Goal: Contribute content: Add original content to the website for others to see

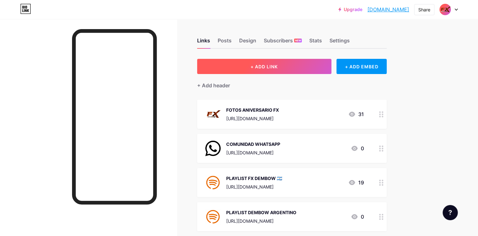
click at [257, 69] on span "+ ADD LINK" at bounding box center [264, 66] width 27 height 5
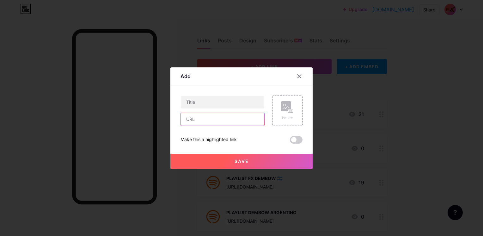
click at [201, 118] on input "text" at bounding box center [222, 119] width 83 height 13
paste input "[URL][DOMAIN_NAME]"
type input "[URL][DOMAIN_NAME]"
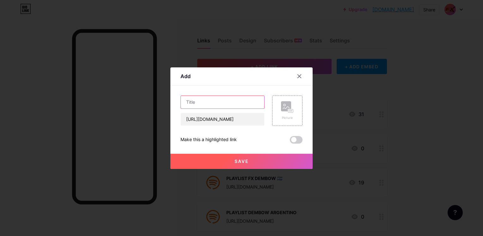
click at [211, 103] on input "text" at bounding box center [222, 102] width 83 height 13
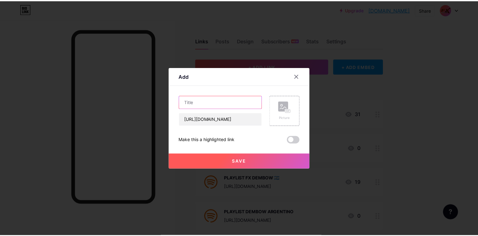
scroll to position [0, 0]
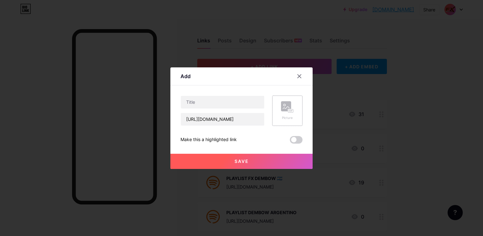
click at [287, 108] on rect at bounding box center [286, 106] width 10 height 10
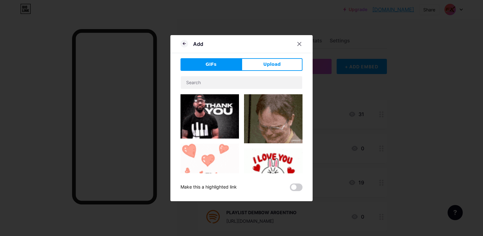
click at [264, 67] on span "Upload" at bounding box center [271, 64] width 17 height 7
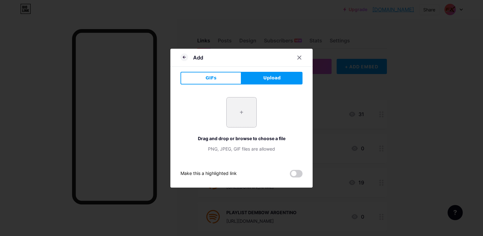
click at [240, 109] on input "file" at bounding box center [242, 112] width 30 height 30
type input "C:\fakepath\800x800.jpg"
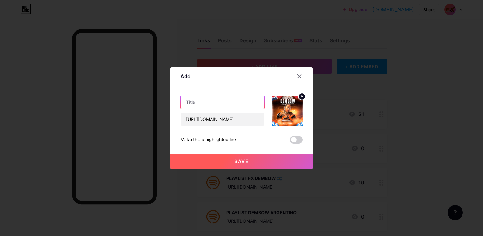
click at [216, 102] on input "text" at bounding box center [222, 102] width 83 height 13
type input "B"
type input "[GEOGRAPHIC_DATA] 5/09"
click at [235, 166] on button "Save" at bounding box center [241, 161] width 142 height 15
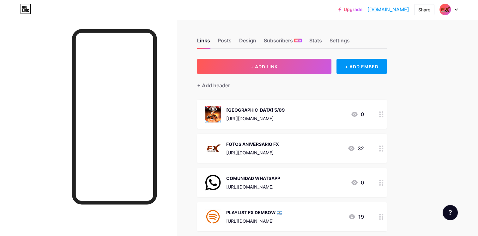
click at [281, 107] on div "[GEOGRAPHIC_DATA] 5/09" at bounding box center [255, 110] width 59 height 7
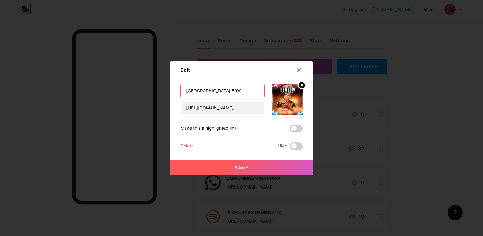
click at [183, 90] on input "[GEOGRAPHIC_DATA] 5/09" at bounding box center [222, 90] width 83 height 13
type input "TICKETS [GEOGRAPHIC_DATA] 5/09"
click at [236, 169] on span "Save" at bounding box center [242, 167] width 14 height 5
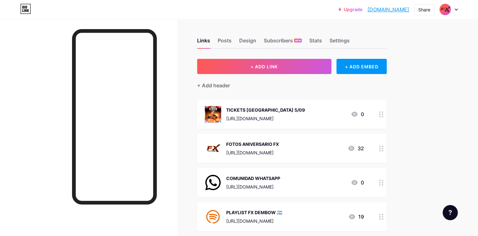
click at [277, 108] on div "TICKETS [GEOGRAPHIC_DATA] 5/09" at bounding box center [265, 110] width 79 height 7
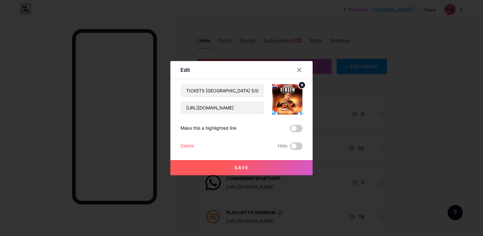
click at [456, 119] on div at bounding box center [241, 118] width 483 height 236
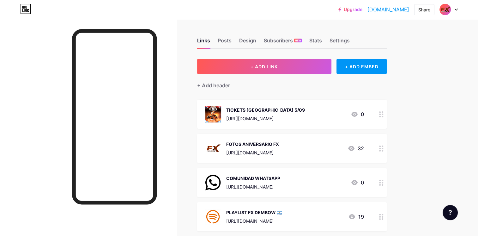
click at [274, 110] on div "TICKETS [GEOGRAPHIC_DATA] 5/09" at bounding box center [265, 110] width 79 height 7
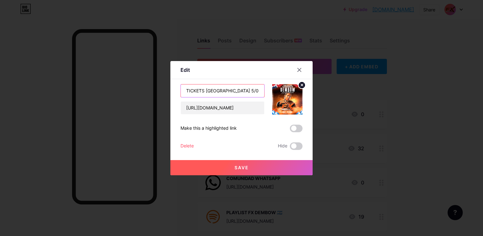
click at [201, 90] on input "TICKETS [GEOGRAPHIC_DATA] 5/09" at bounding box center [222, 90] width 83 height 13
type input "TICKETS - [GEOGRAPHIC_DATA] 5/09"
click at [232, 169] on button "Save" at bounding box center [241, 167] width 142 height 15
